Goal: Information Seeking & Learning: Learn about a topic

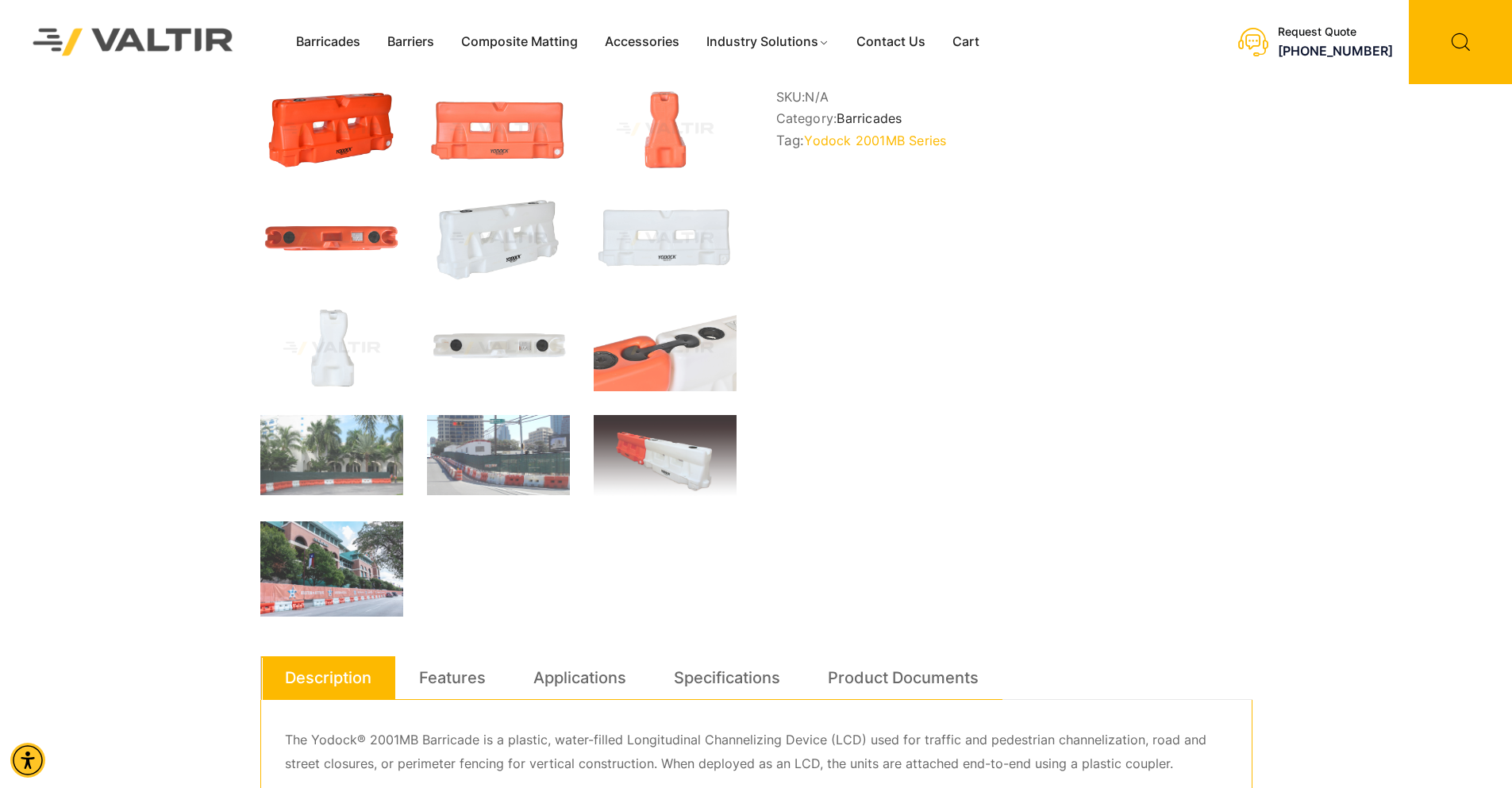
scroll to position [317, 0]
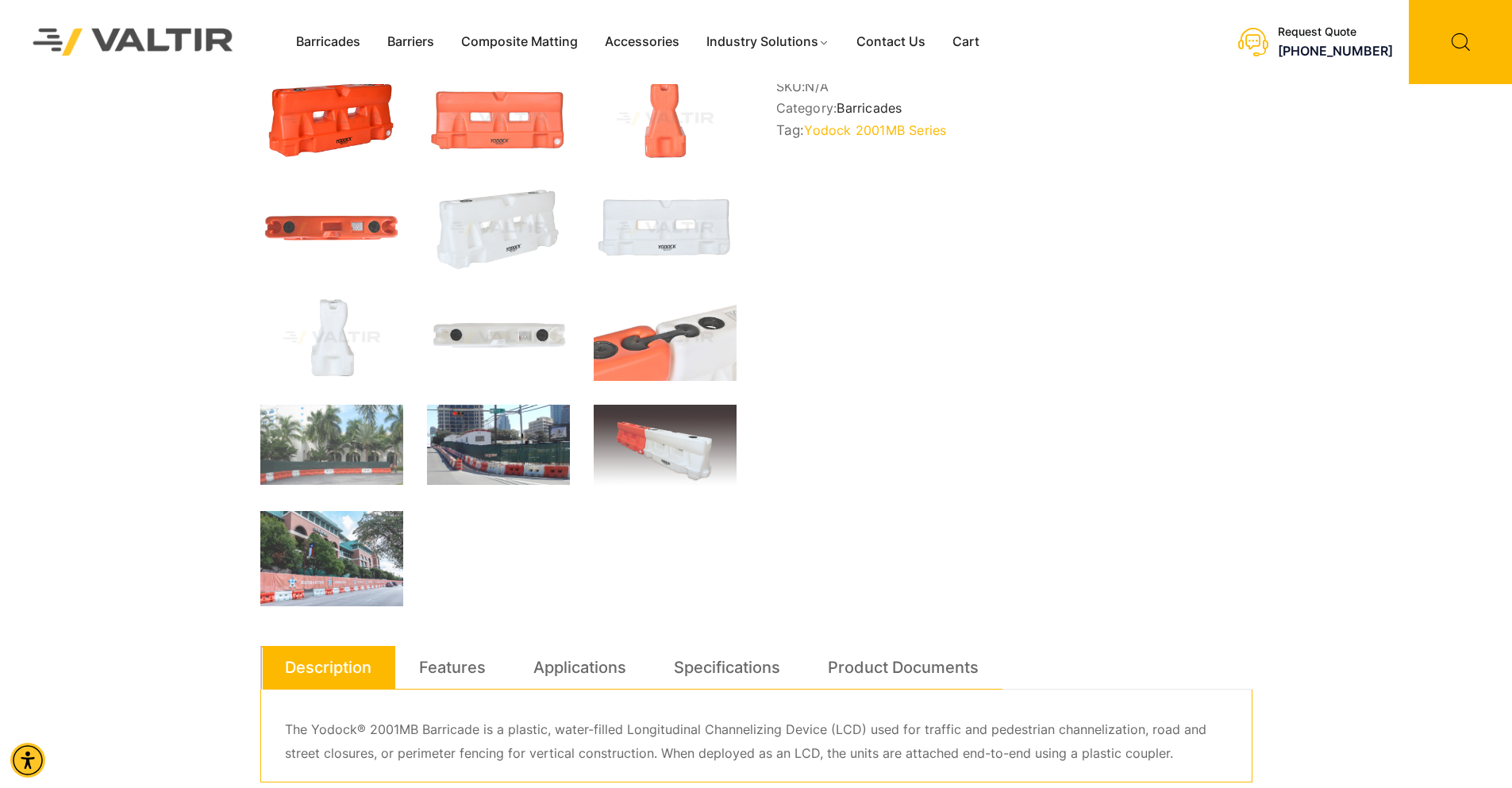
click at [477, 468] on img at bounding box center [498, 445] width 143 height 80
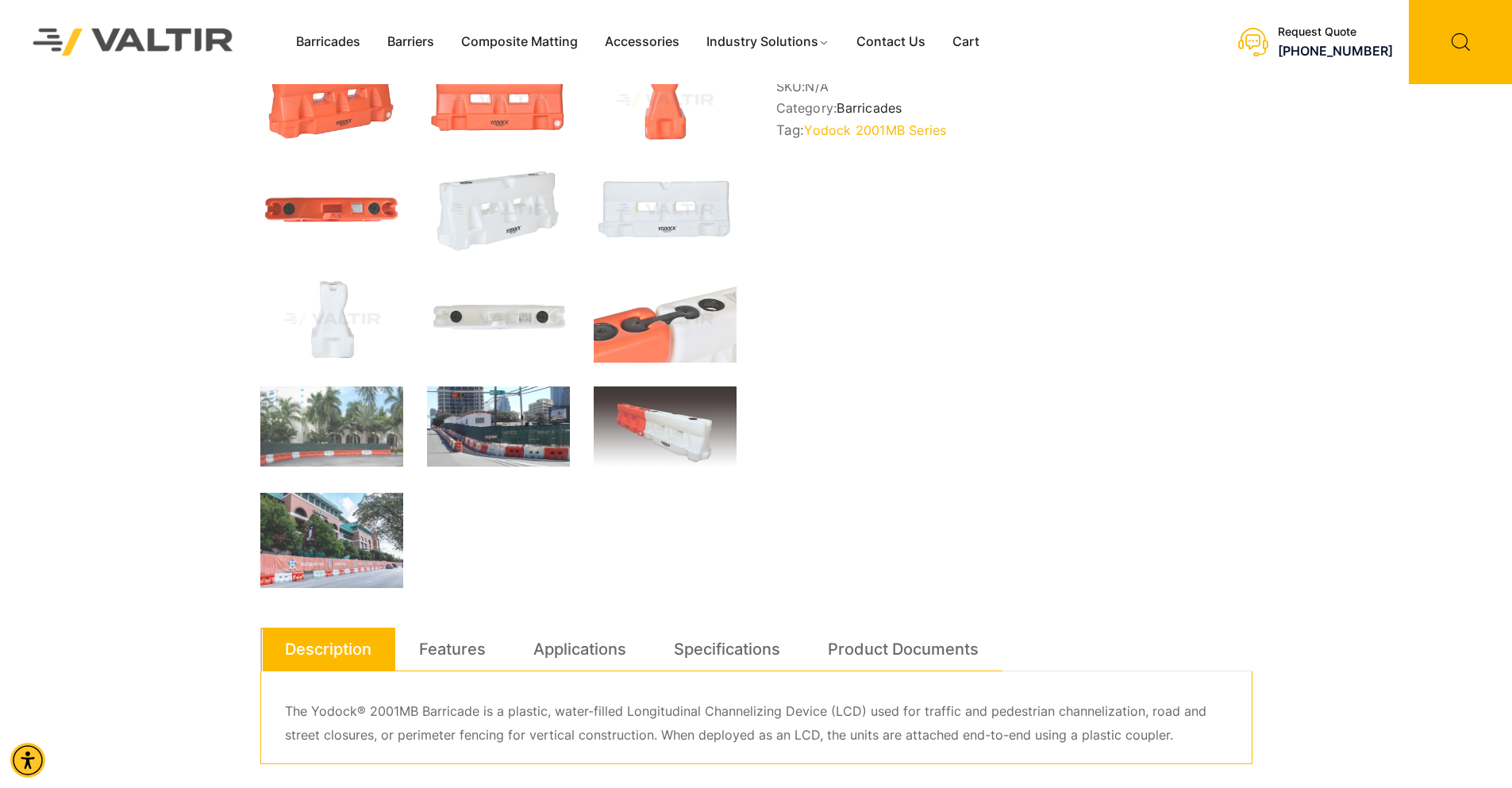
click at [514, 410] on img at bounding box center [498, 427] width 143 height 80
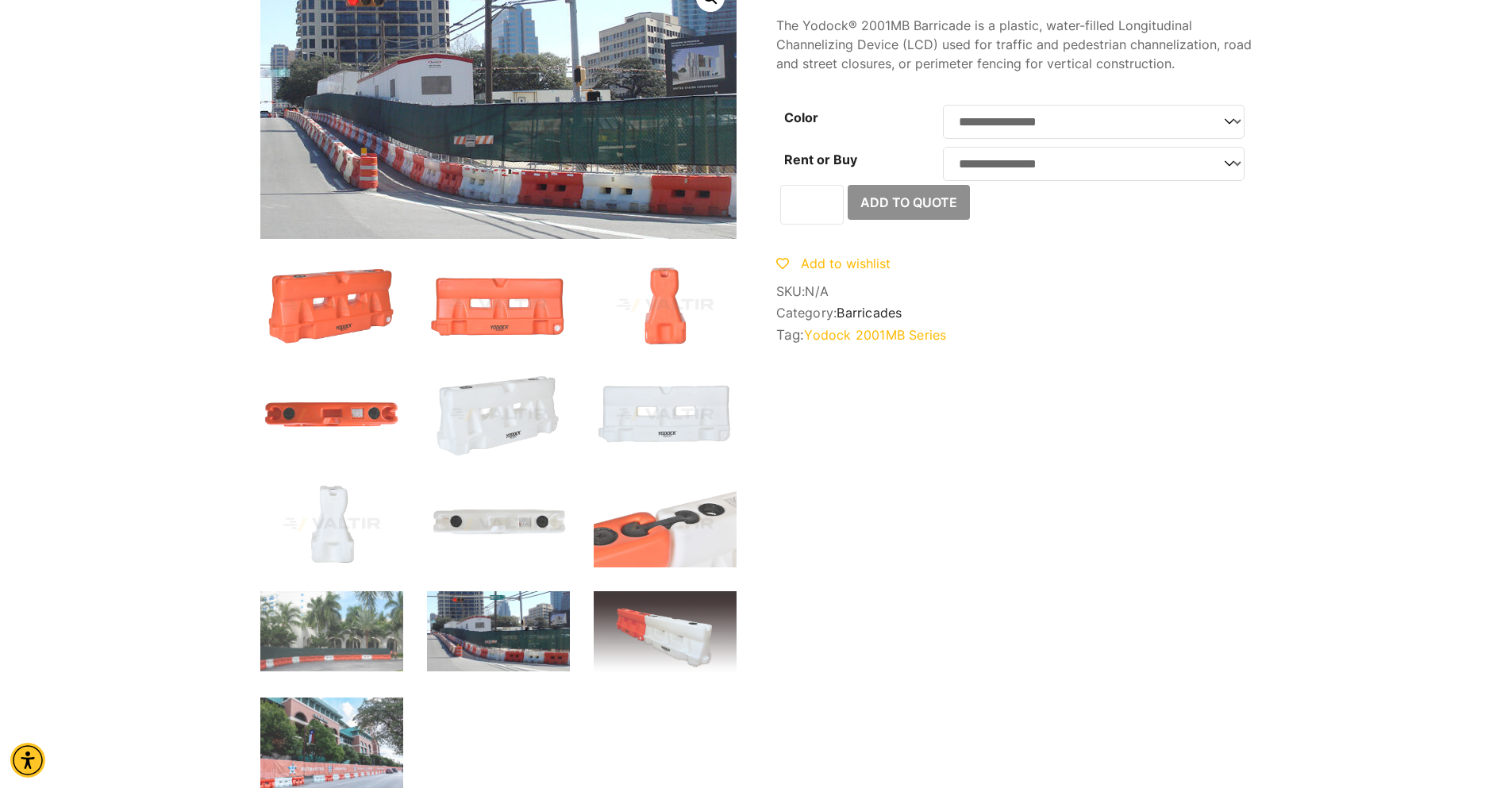
scroll to position [0, 0]
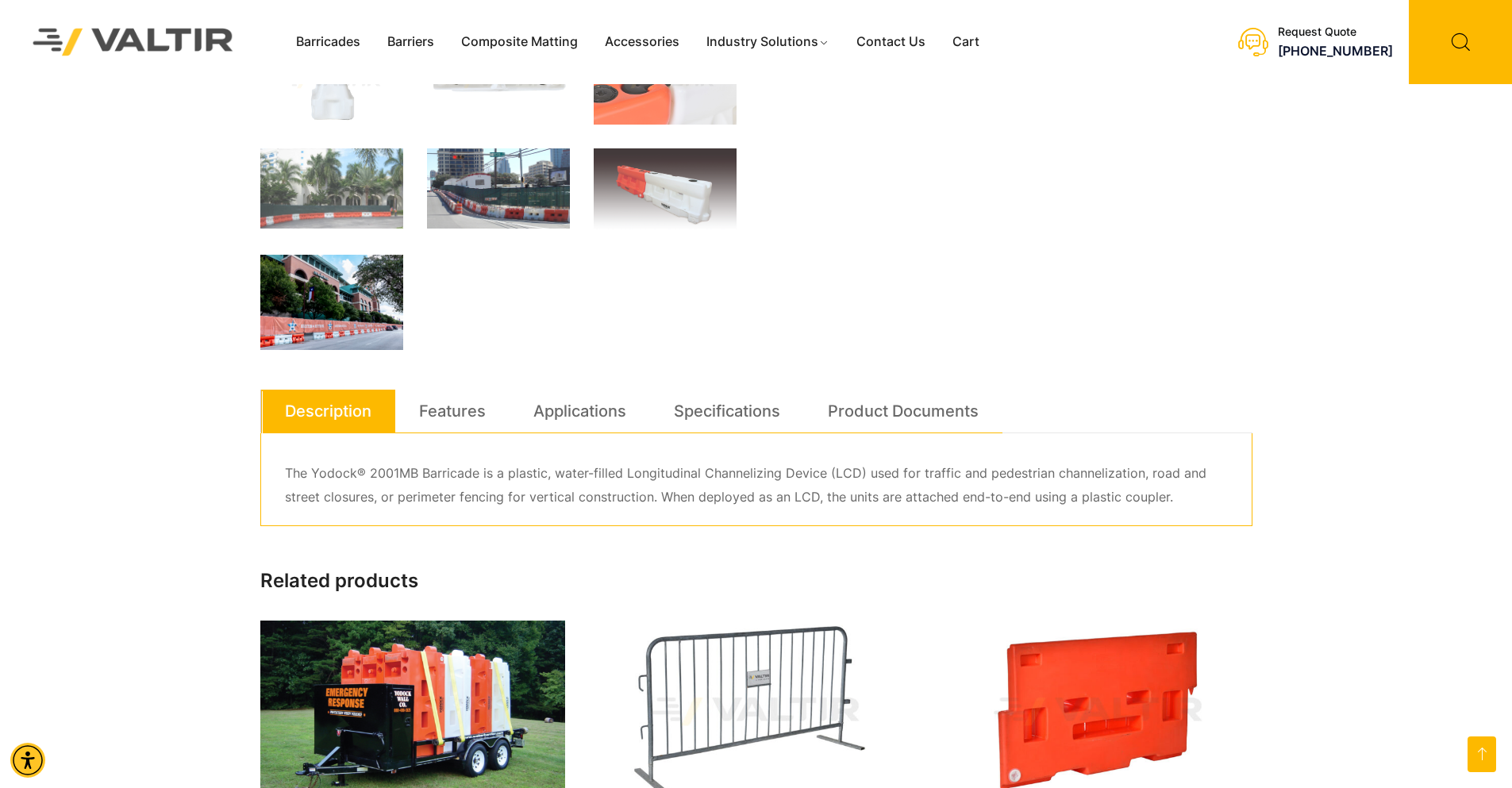
click at [308, 269] on img at bounding box center [331, 302] width 143 height 95
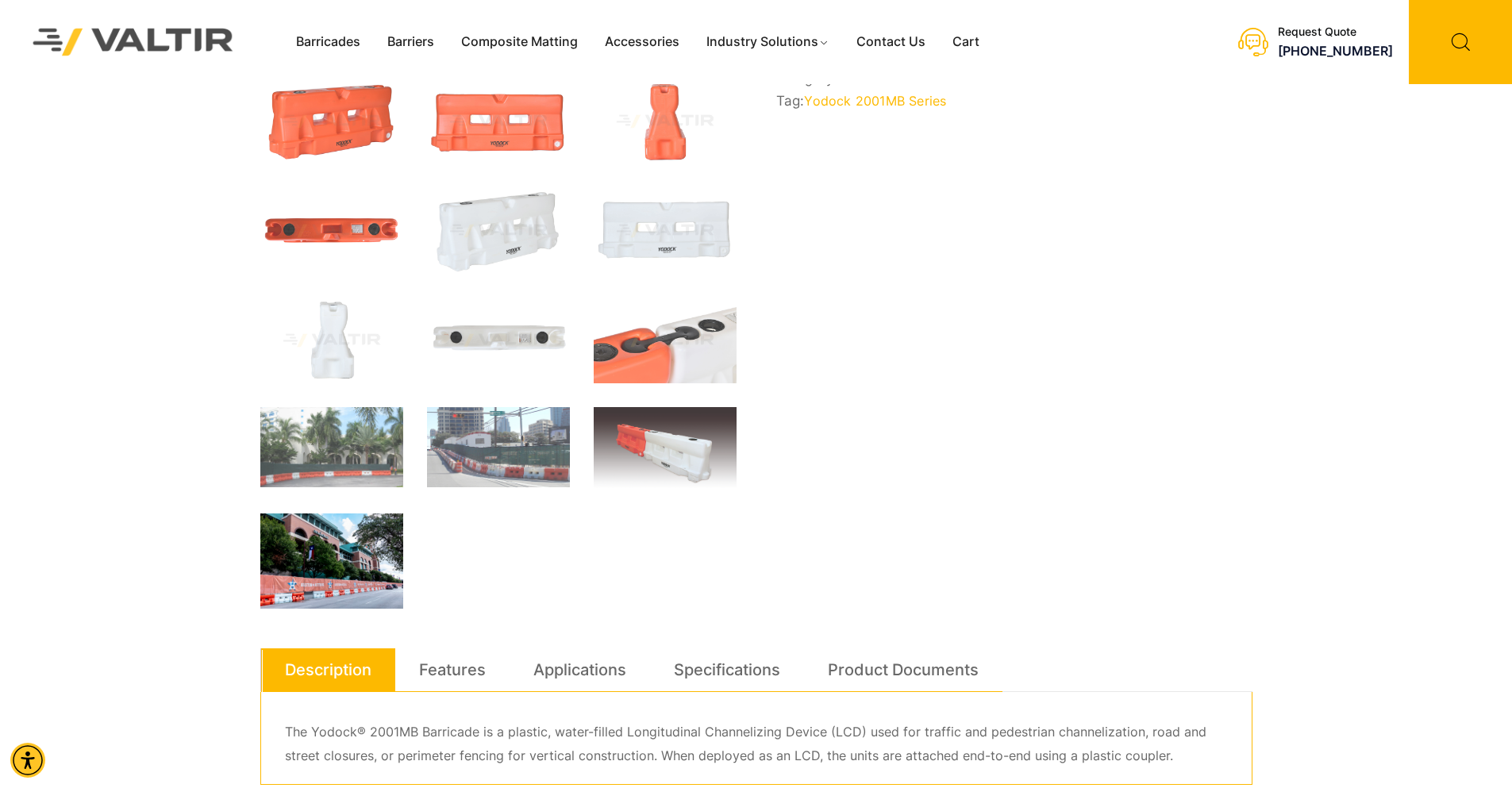
scroll to position [397, 0]
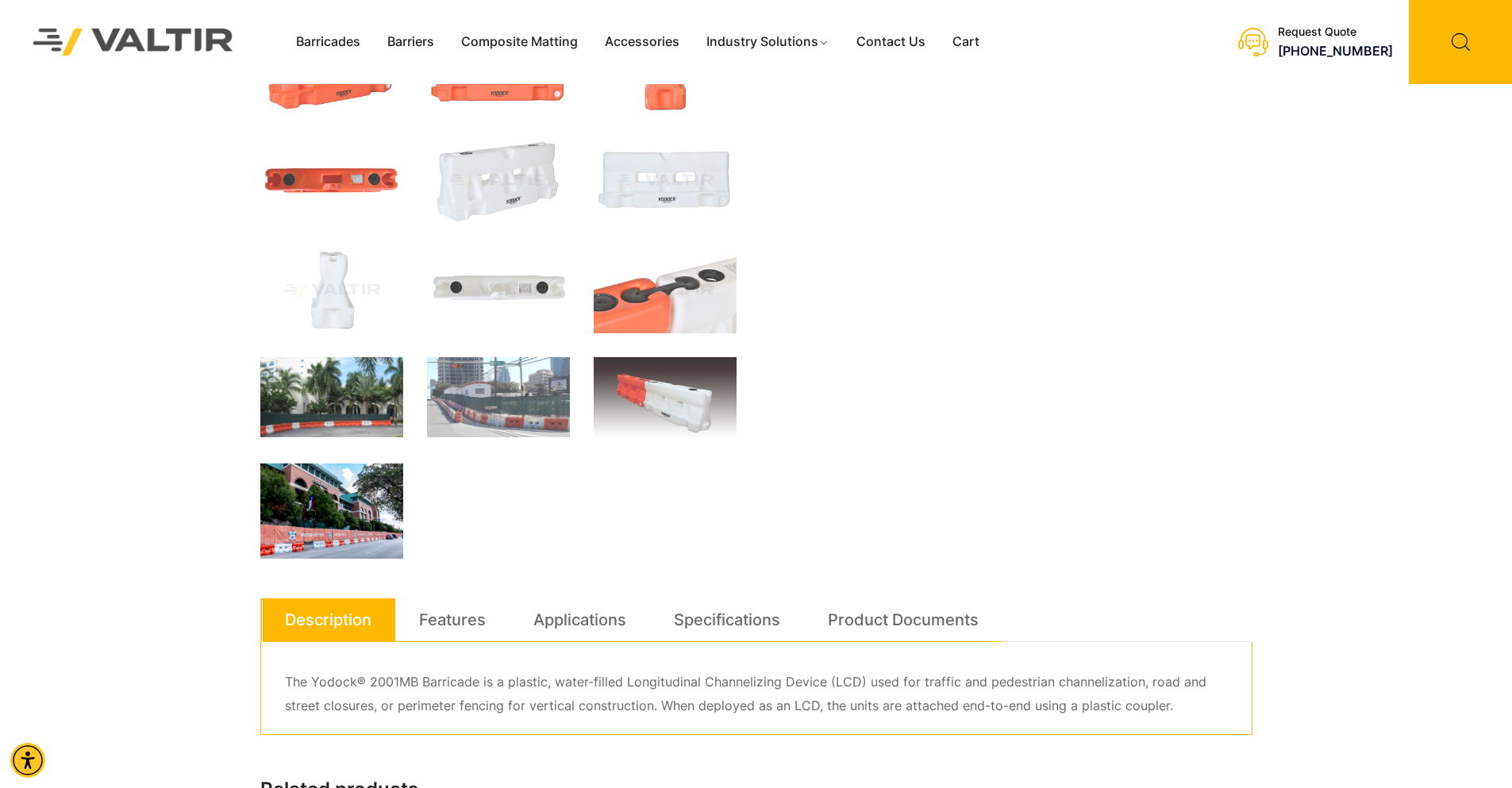
click at [307, 374] on img at bounding box center [331, 398] width 143 height 80
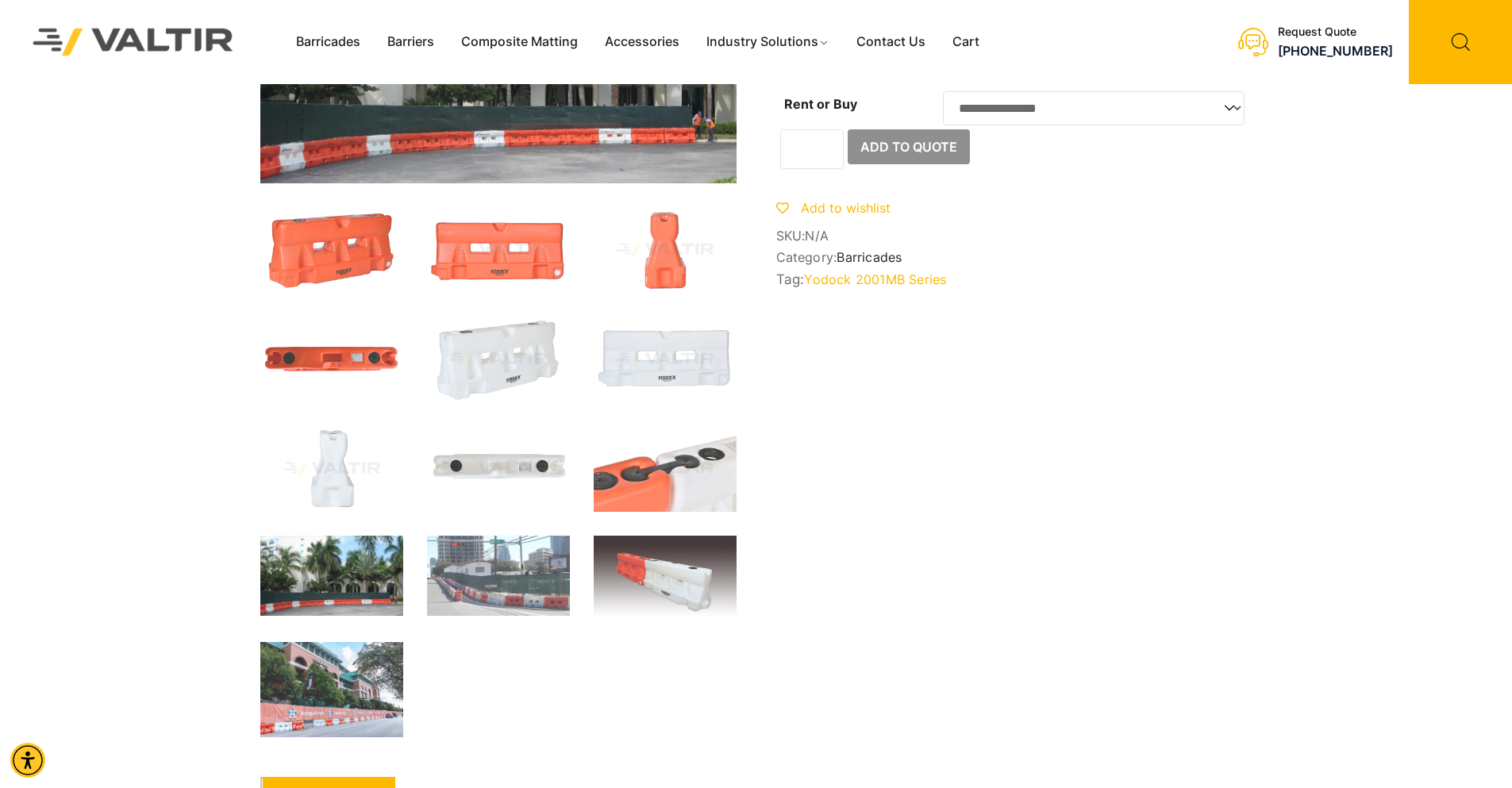
scroll to position [159, 0]
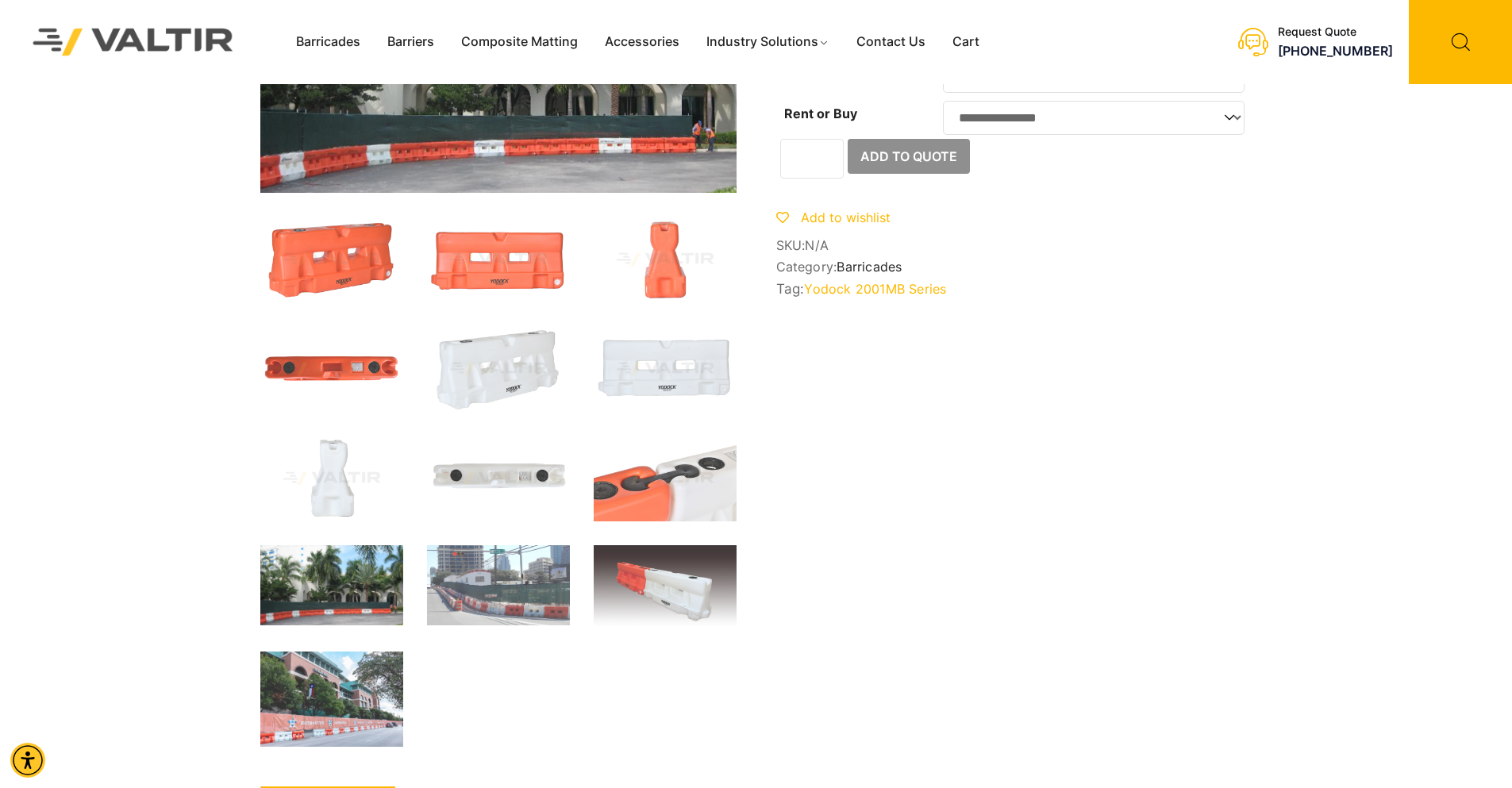
click at [321, 595] on img at bounding box center [331, 586] width 143 height 80
click at [479, 559] on img at bounding box center [498, 586] width 143 height 80
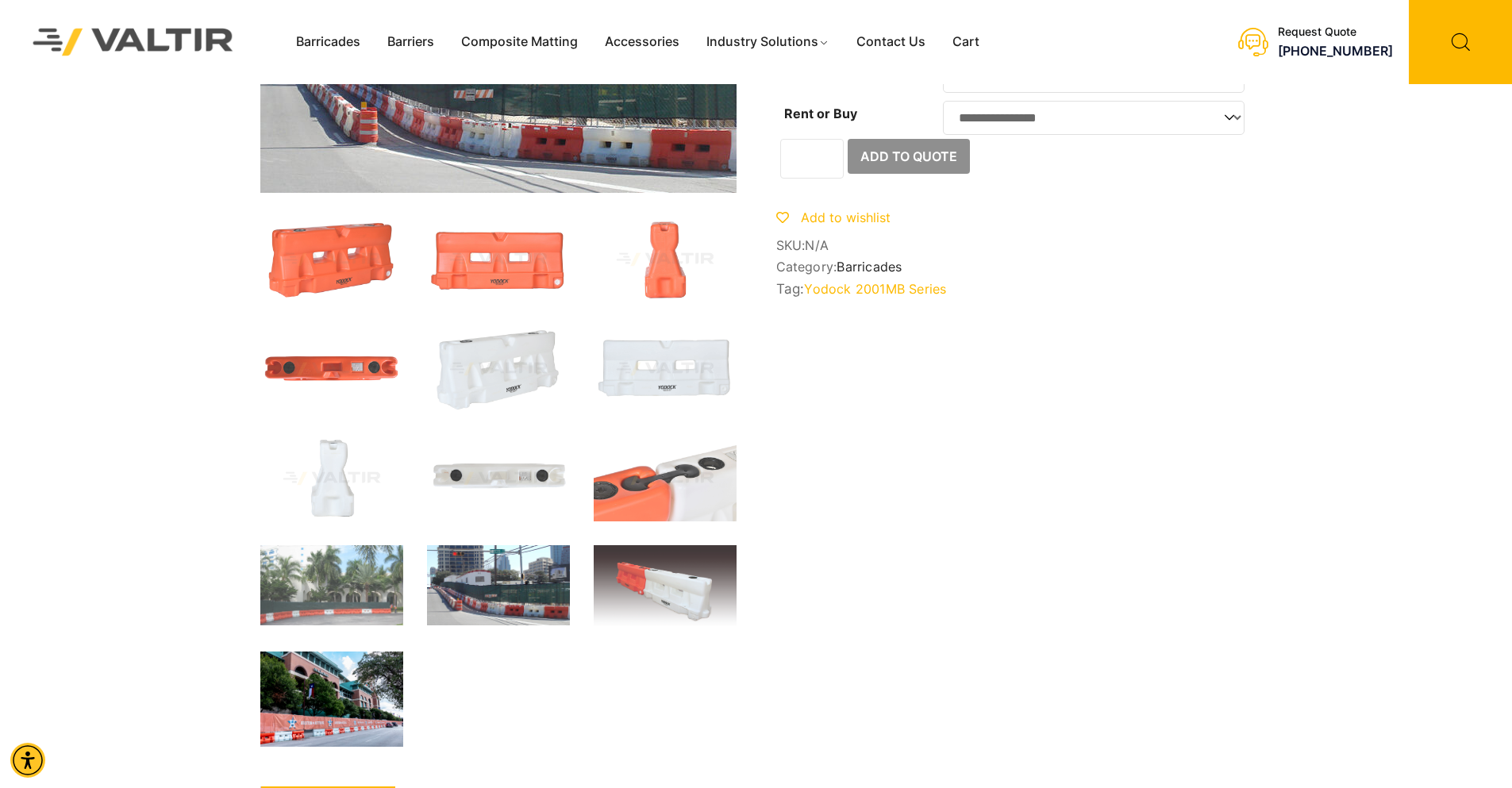
click at [359, 686] on img at bounding box center [331, 699] width 143 height 95
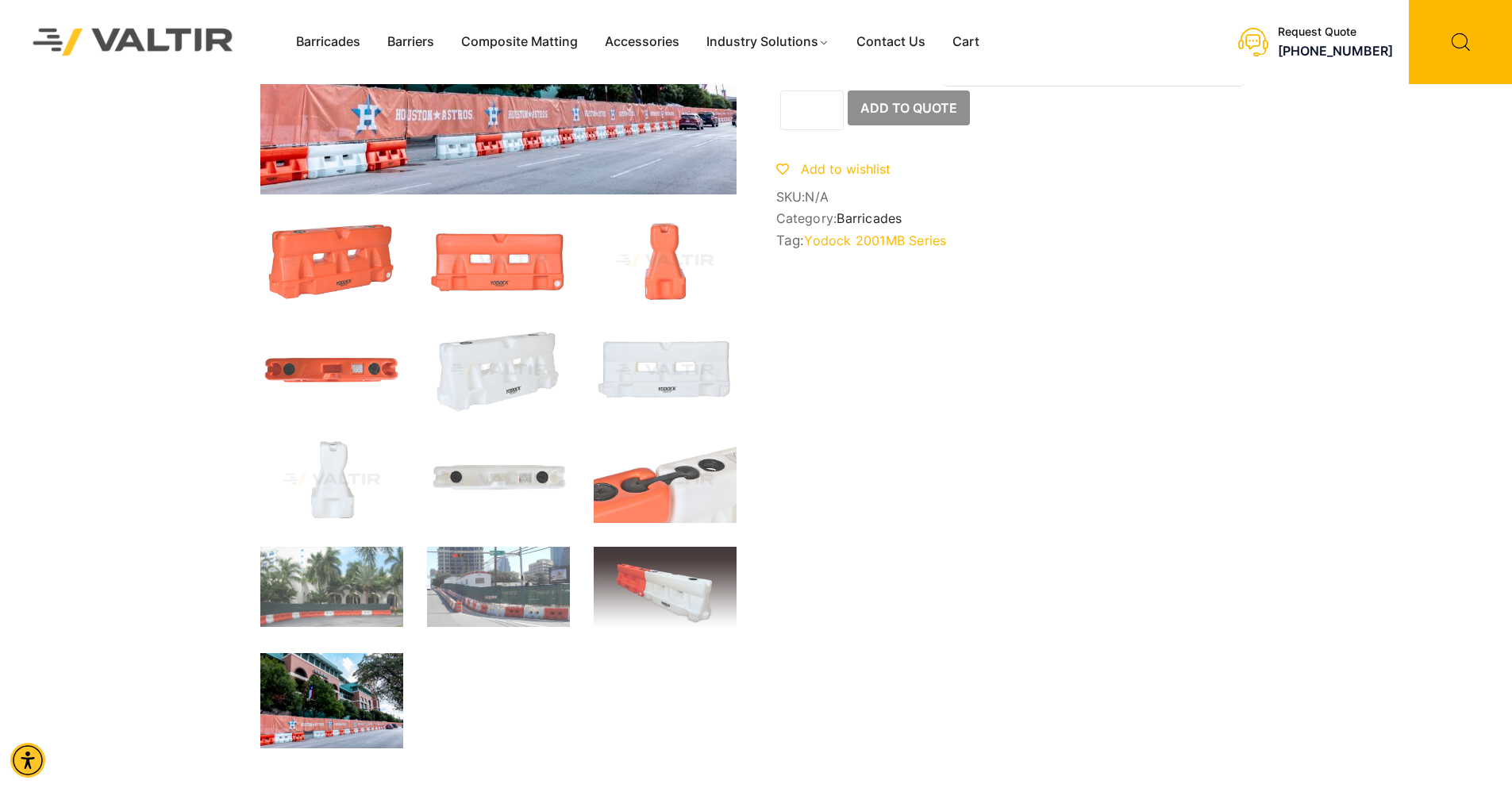
scroll to position [0, 0]
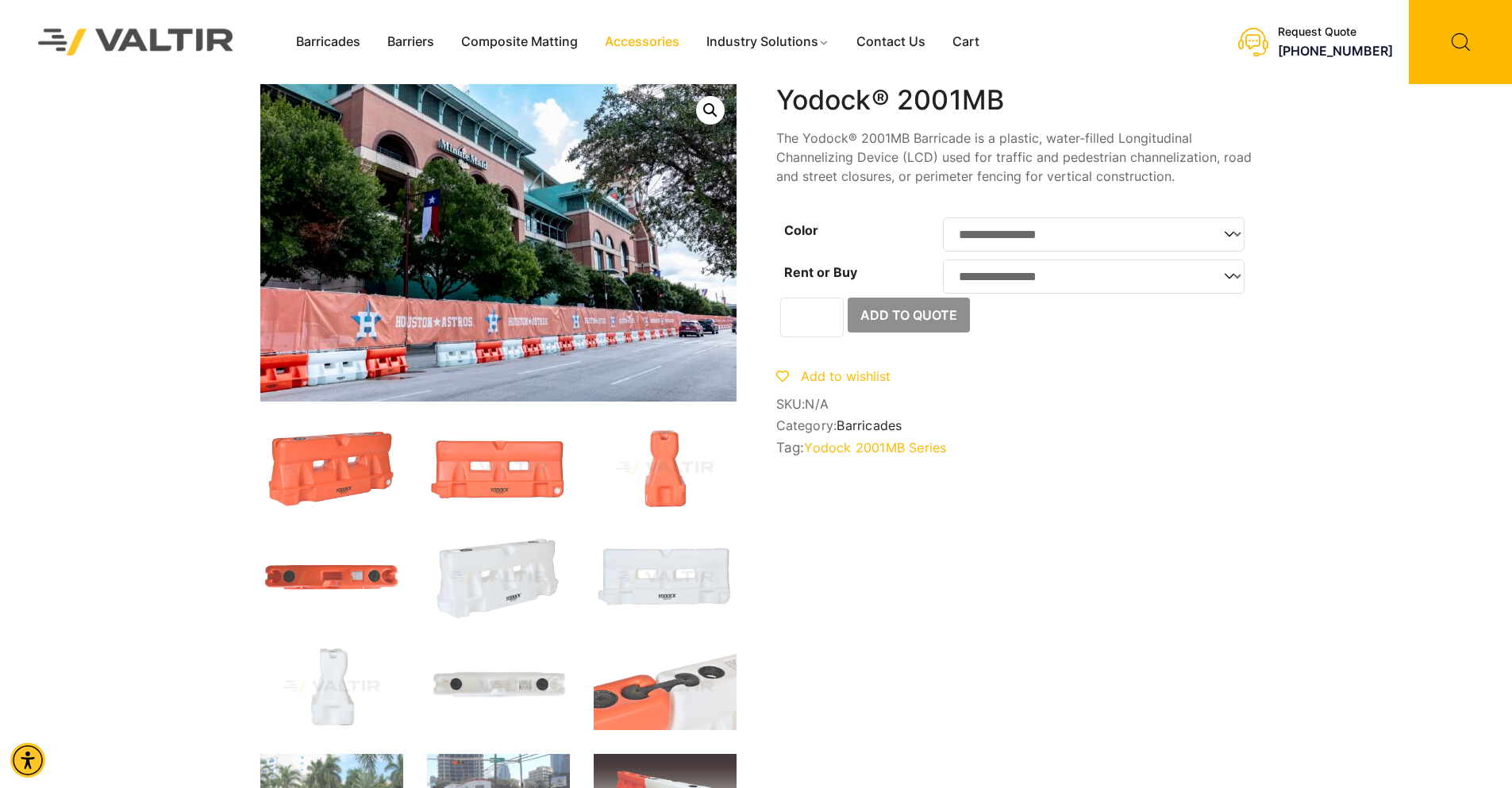
click at [647, 35] on link "Accessories" at bounding box center [642, 41] width 102 height 23
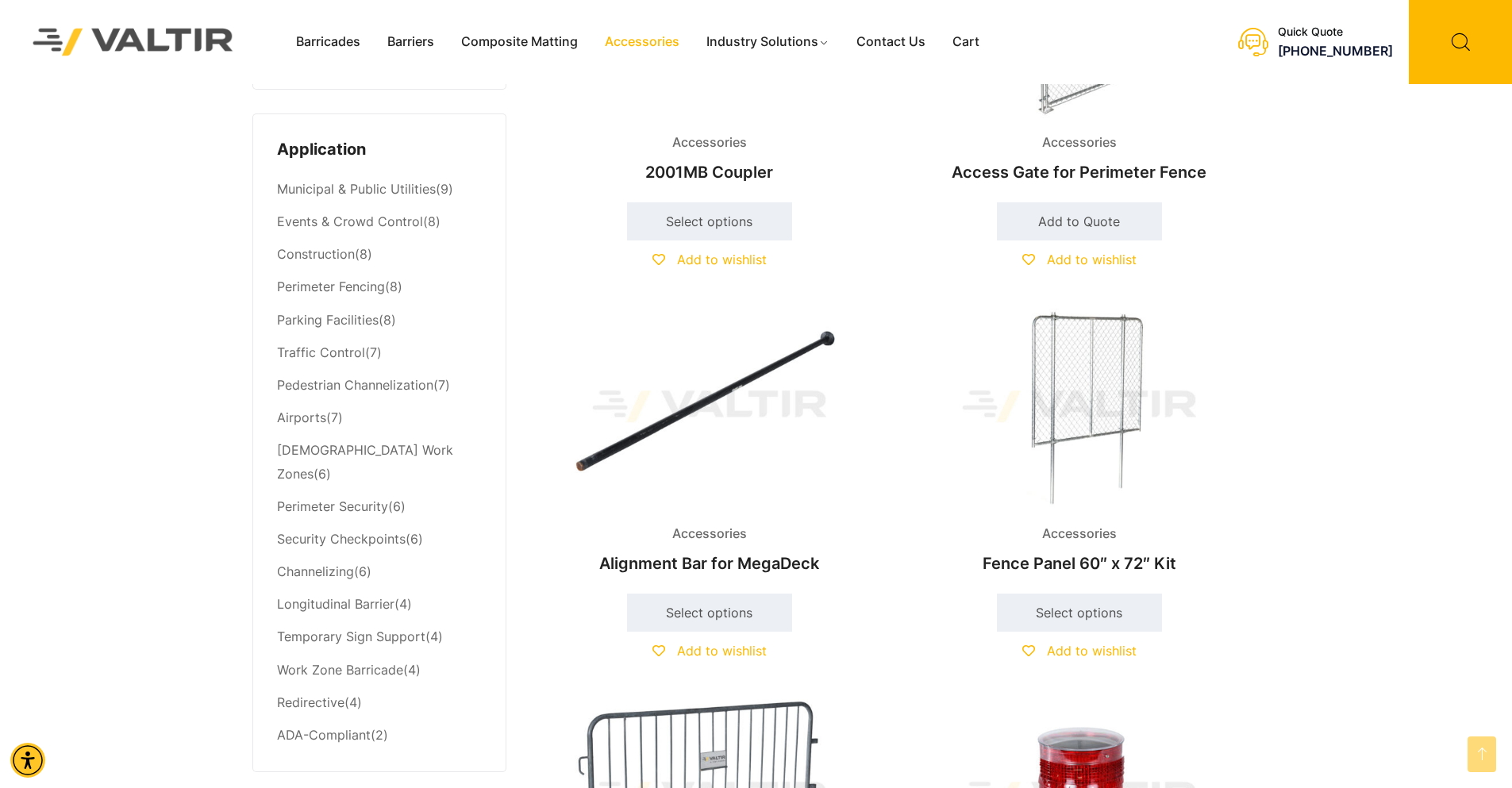
scroll to position [714, 0]
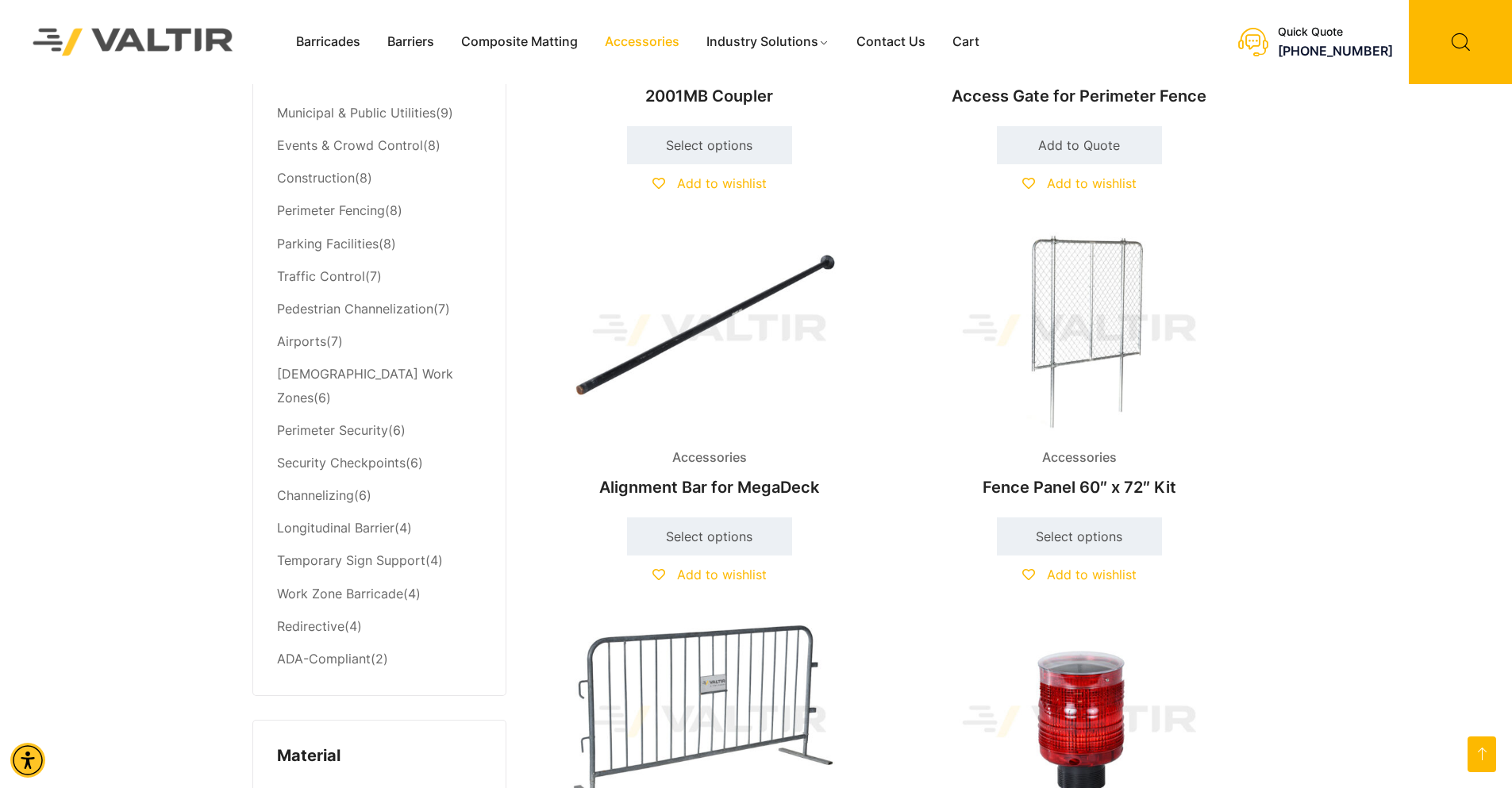
click at [1090, 393] on img at bounding box center [1079, 330] width 343 height 206
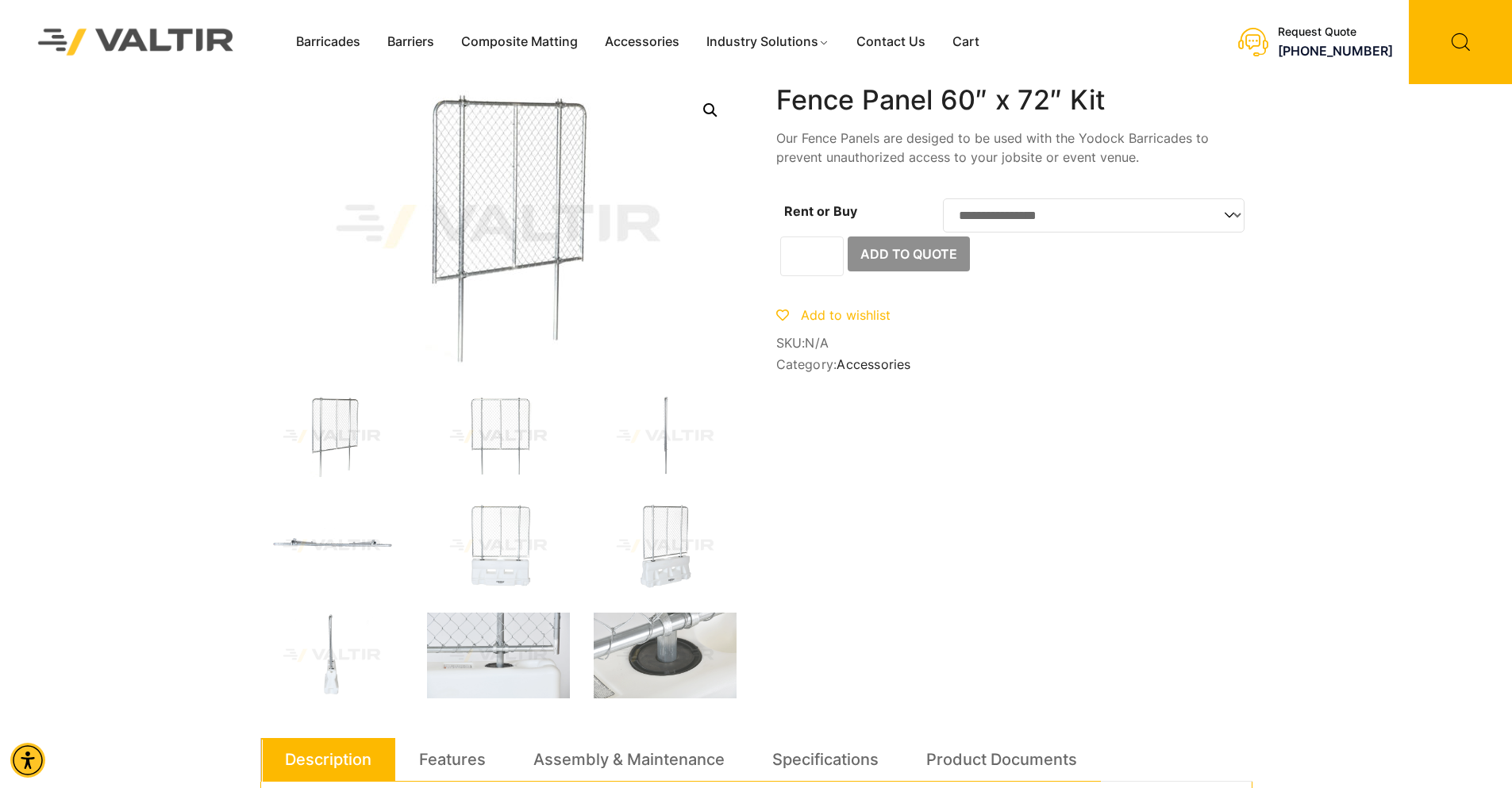
click at [512, 440] on img at bounding box center [498, 437] width 143 height 86
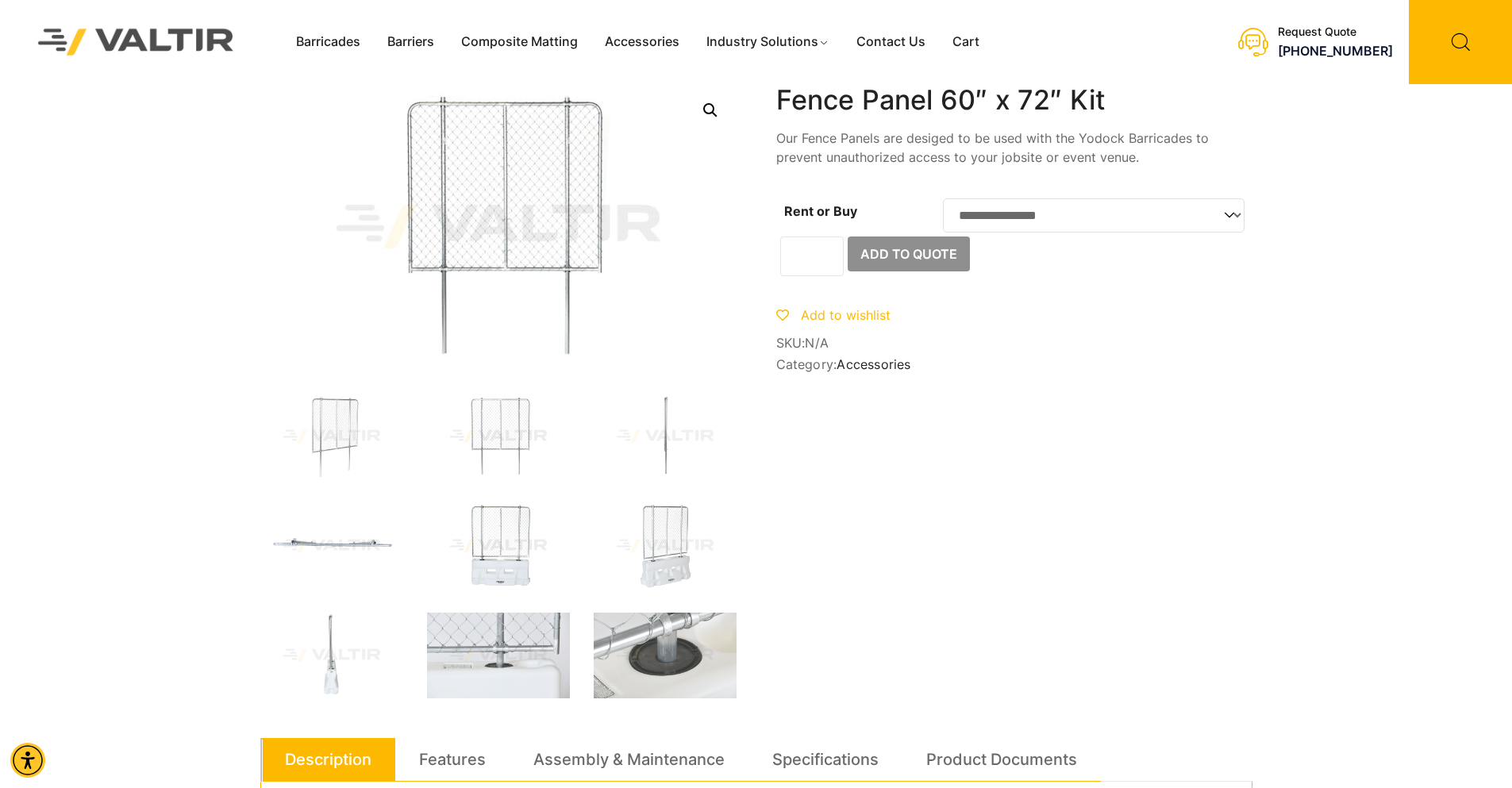
click at [519, 546] on img at bounding box center [498, 547] width 143 height 86
